Goal: Task Accomplishment & Management: Use online tool/utility

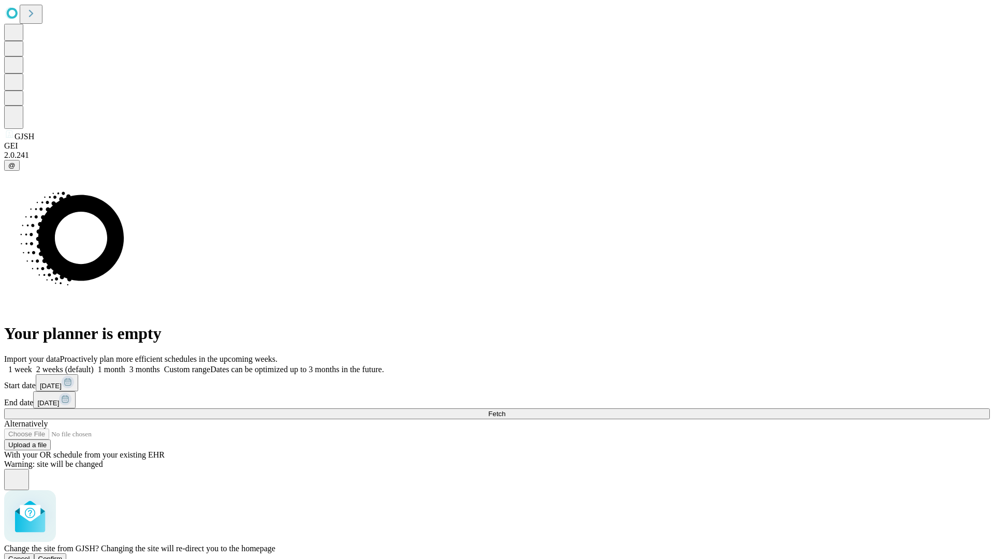
click at [63, 555] on span "Confirm" at bounding box center [50, 559] width 24 height 8
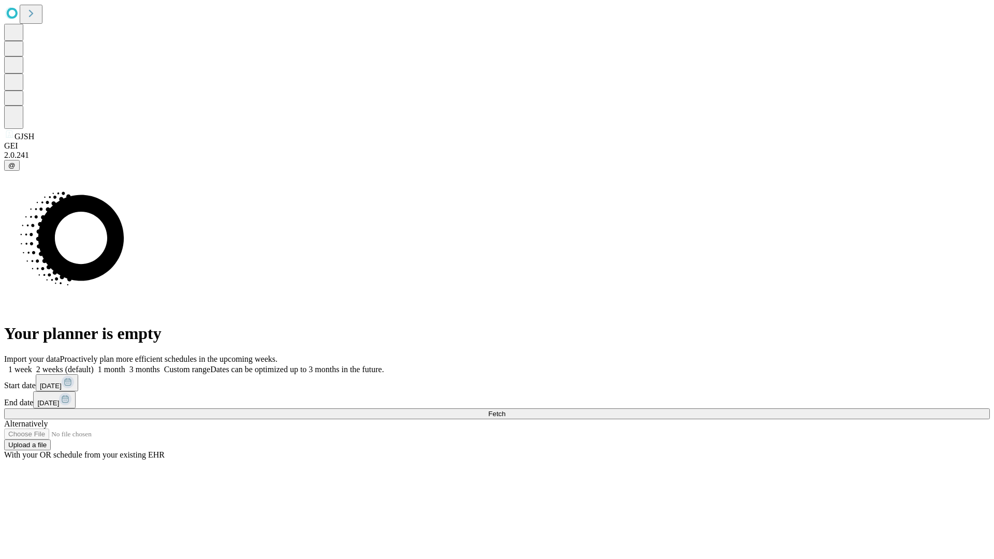
click at [32, 365] on label "1 week" at bounding box center [18, 369] width 28 height 9
click at [505, 410] on span "Fetch" at bounding box center [496, 414] width 17 height 8
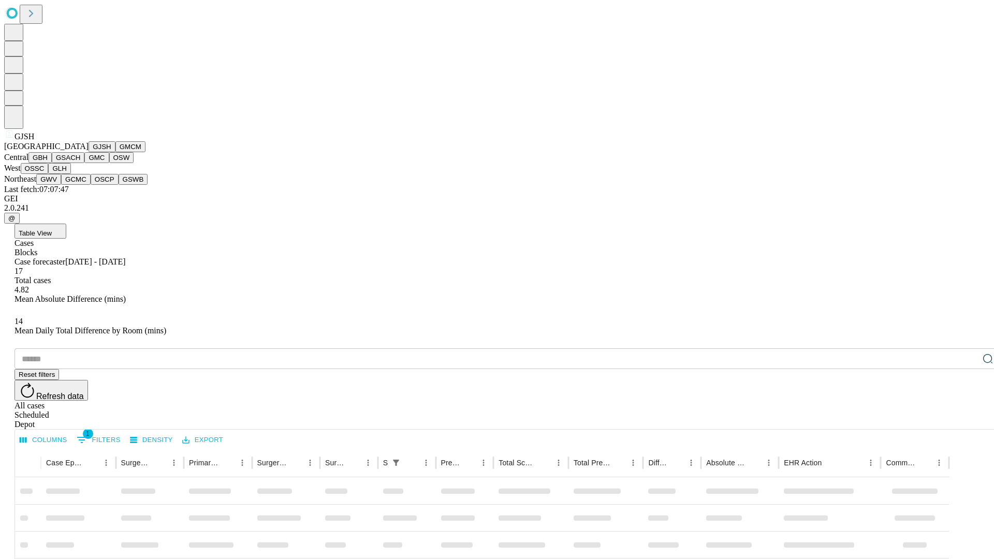
click at [115, 152] on button "GMCM" at bounding box center [130, 146] width 30 height 11
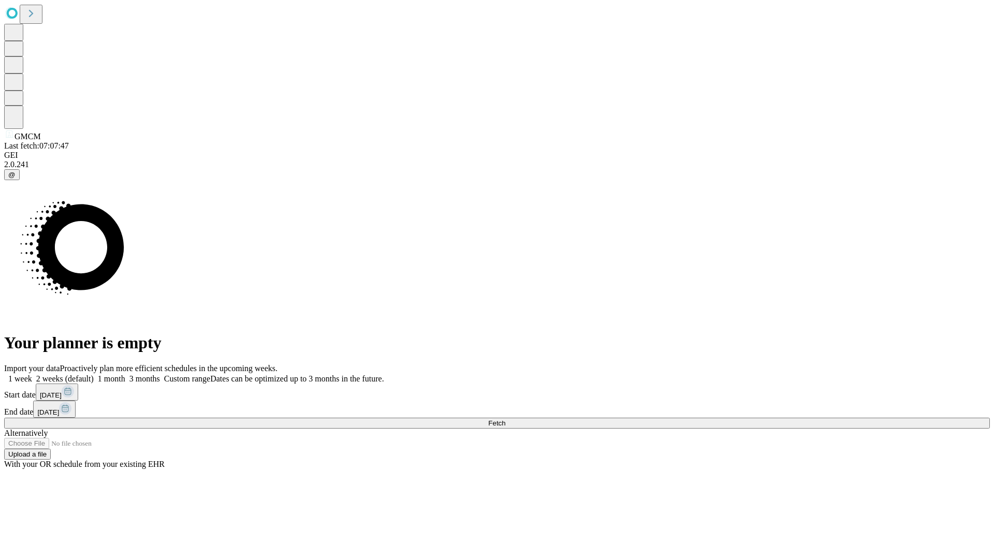
click at [505, 419] on span "Fetch" at bounding box center [496, 423] width 17 height 8
click at [32, 374] on label "1 week" at bounding box center [18, 378] width 28 height 9
click at [505, 419] on span "Fetch" at bounding box center [496, 423] width 17 height 8
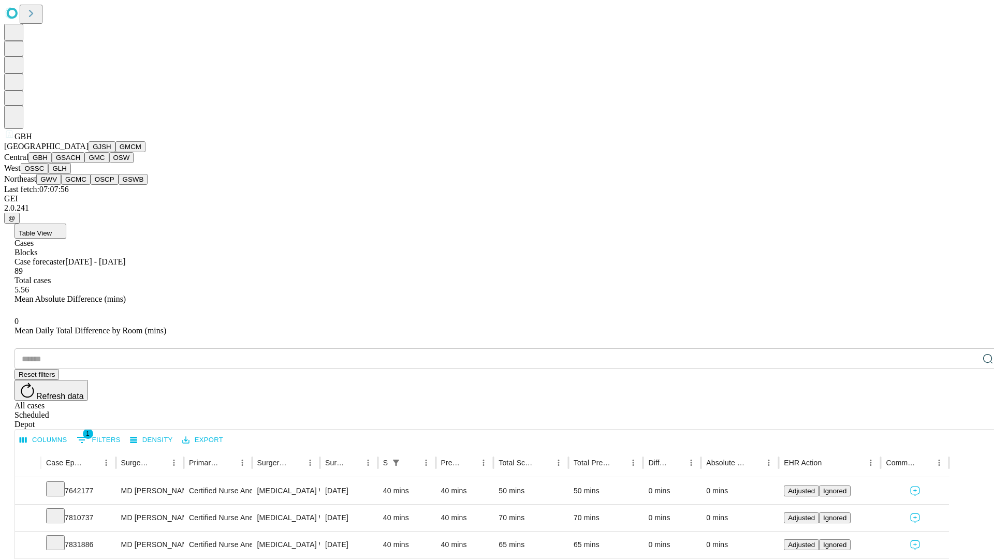
click at [80, 163] on button "GSACH" at bounding box center [68, 157] width 33 height 11
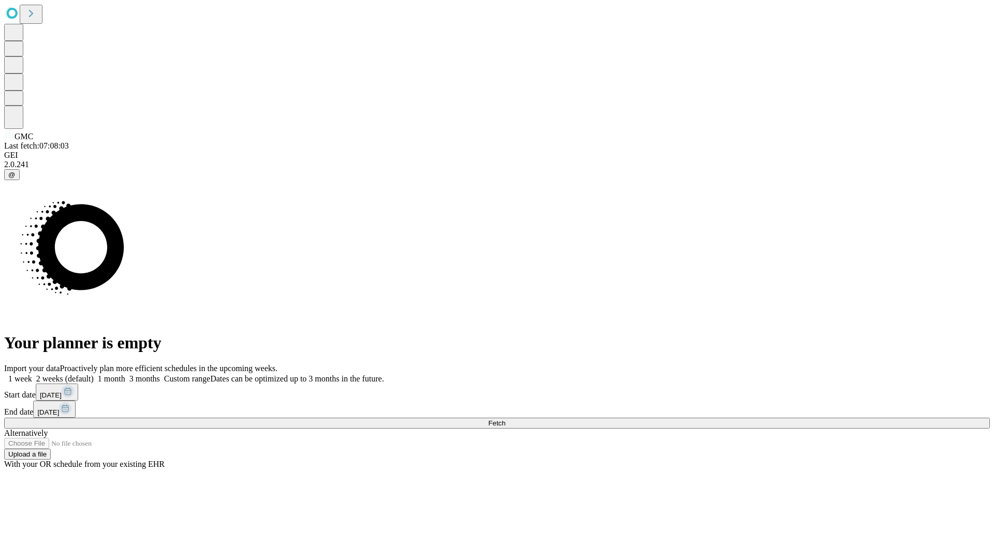
click at [32, 374] on label "1 week" at bounding box center [18, 378] width 28 height 9
click at [505, 419] on span "Fetch" at bounding box center [496, 423] width 17 height 8
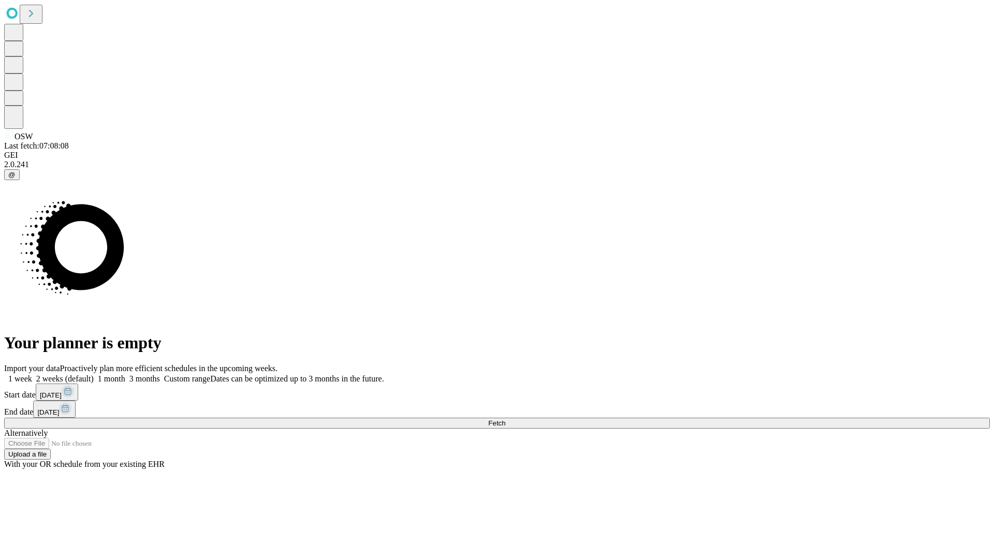
click at [32, 374] on label "1 week" at bounding box center [18, 378] width 28 height 9
click at [505, 419] on span "Fetch" at bounding box center [496, 423] width 17 height 8
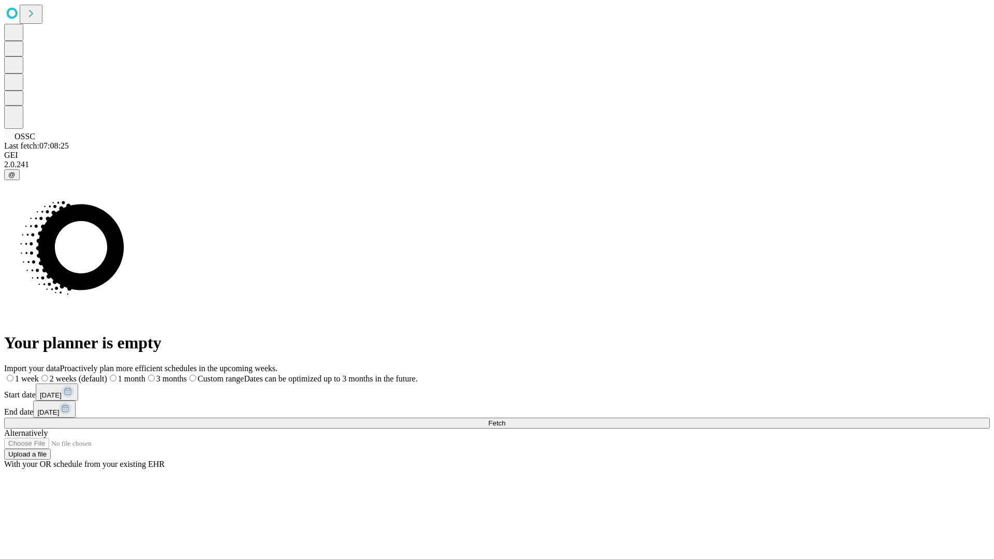
click at [39, 374] on label "1 week" at bounding box center [21, 378] width 35 height 9
click at [505, 419] on span "Fetch" at bounding box center [496, 423] width 17 height 8
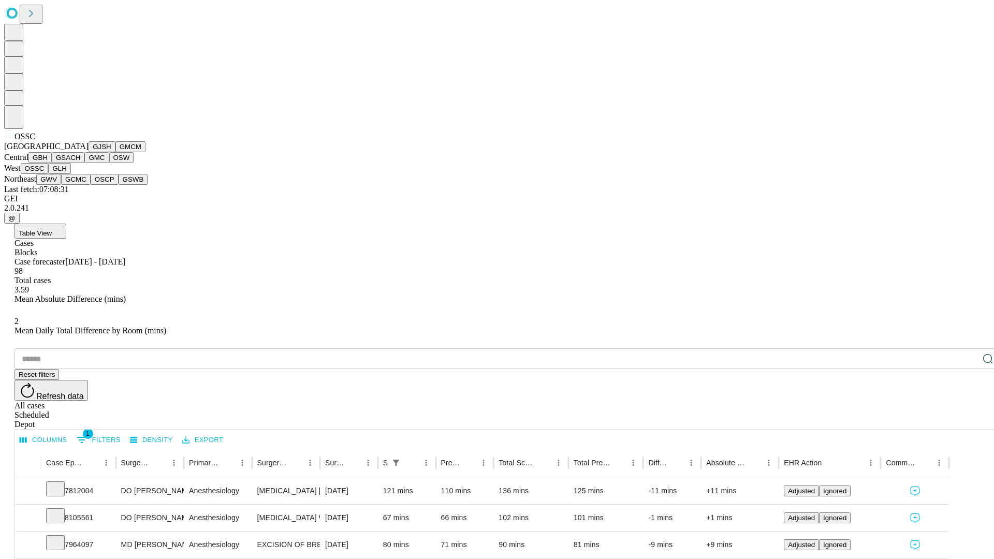
click at [70, 174] on button "GLH" at bounding box center [59, 168] width 22 height 11
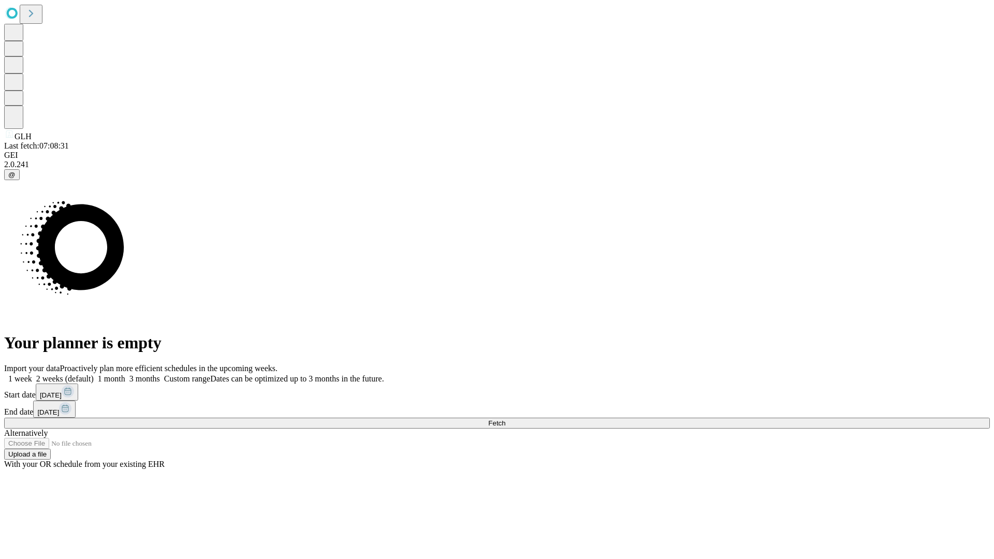
click at [32, 374] on label "1 week" at bounding box center [18, 378] width 28 height 9
click at [505, 419] on span "Fetch" at bounding box center [496, 423] width 17 height 8
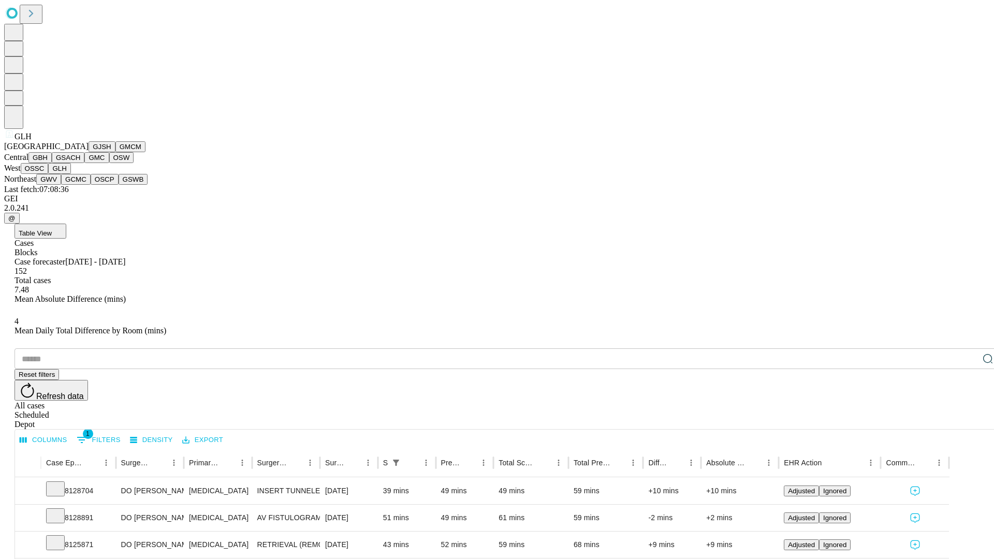
click at [61, 185] on button "GWV" at bounding box center [48, 179] width 25 height 11
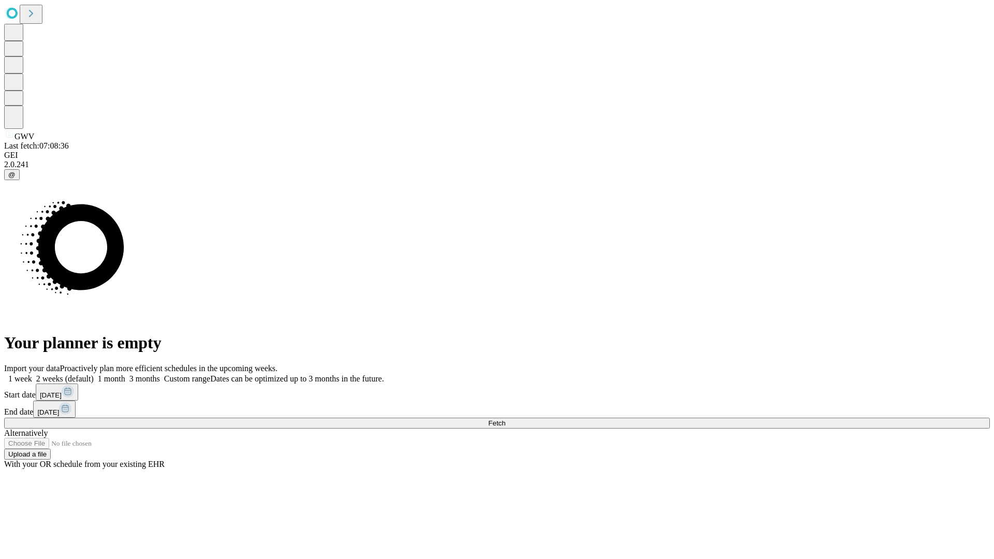
click at [505, 419] on span "Fetch" at bounding box center [496, 423] width 17 height 8
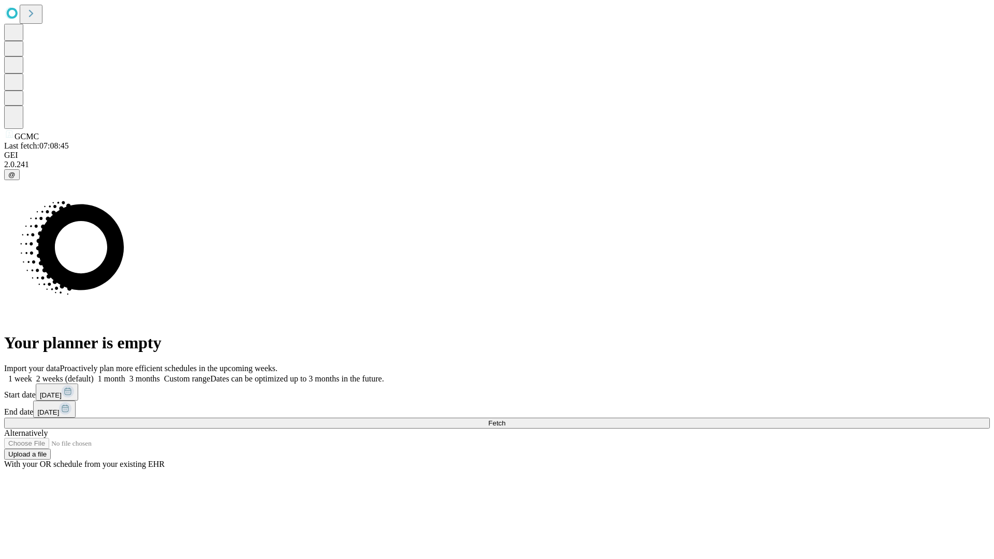
click at [32, 374] on label "1 week" at bounding box center [18, 378] width 28 height 9
click at [505, 419] on span "Fetch" at bounding box center [496, 423] width 17 height 8
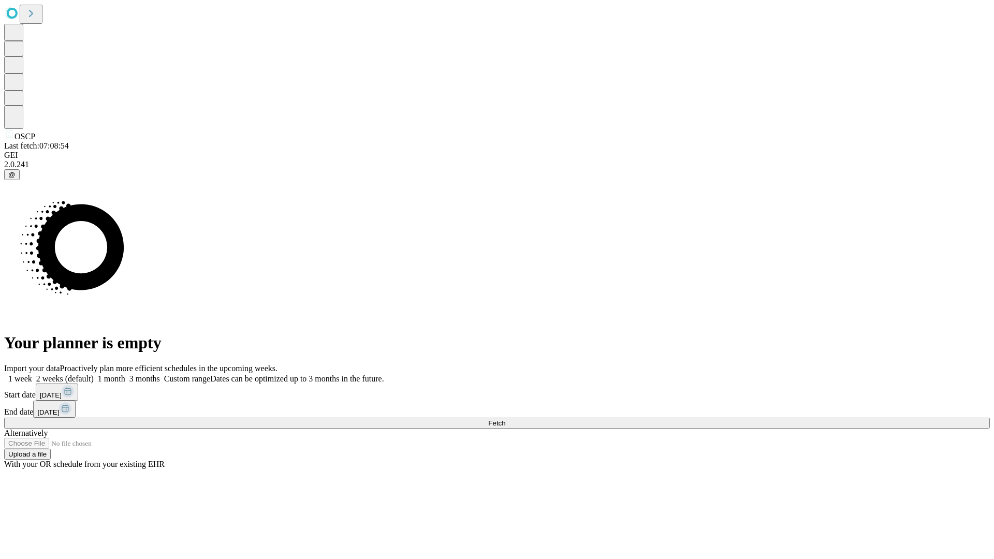
click at [32, 374] on label "1 week" at bounding box center [18, 378] width 28 height 9
click at [505, 419] on span "Fetch" at bounding box center [496, 423] width 17 height 8
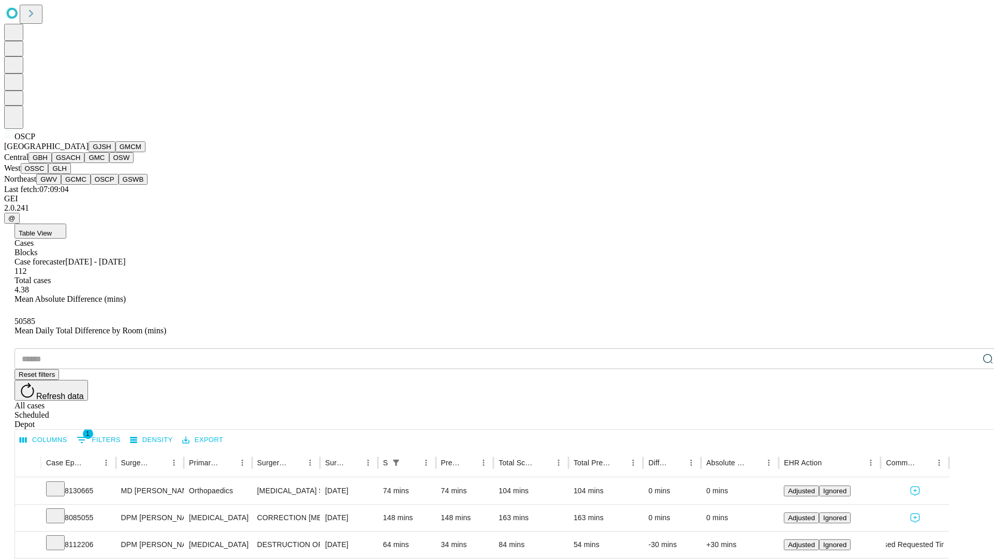
click at [119, 185] on button "GSWB" at bounding box center [133, 179] width 29 height 11
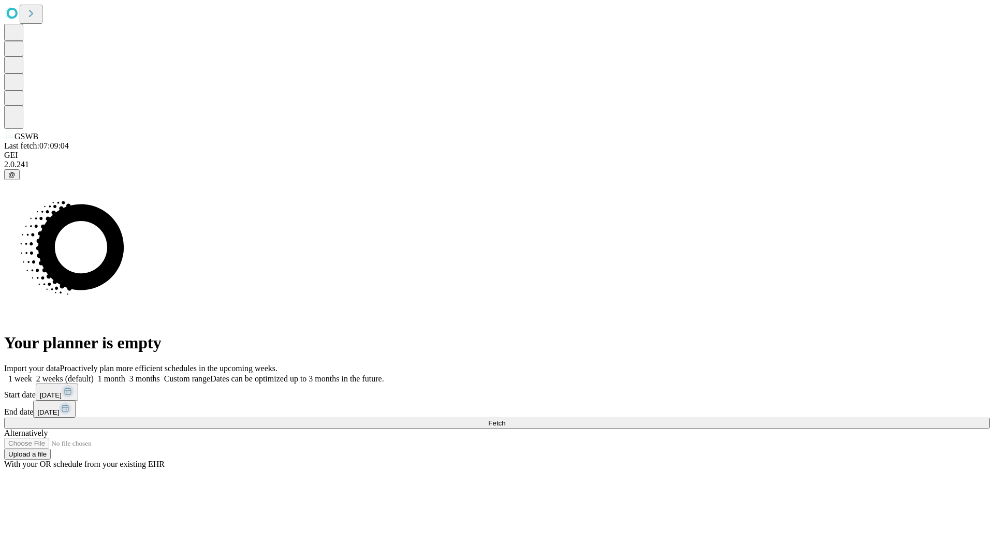
click at [32, 374] on label "1 week" at bounding box center [18, 378] width 28 height 9
click at [505, 419] on span "Fetch" at bounding box center [496, 423] width 17 height 8
